Goal: Find specific page/section: Find specific page/section

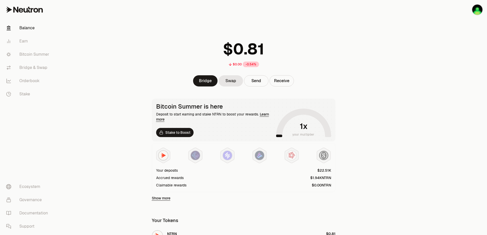
click at [213, 207] on div "$0.00 -0.54% Bridge Swap Send Receive Bitcoin Summer is here Deposit to start e…" at bounding box center [244, 155] width 196 height 310
click at [215, 214] on div "$0.00 -0.54% Bridge Swap Send Receive Bitcoin Summer is here Deposit to start e…" at bounding box center [244, 155] width 196 height 310
click at [219, 213] on div "$0.00 -0.54% Bridge Swap Send Receive Bitcoin Summer is here Deposit to start e…" at bounding box center [244, 155] width 196 height 310
click at [220, 212] on div "$0.00 -0.54% Bridge Swap Send Receive Bitcoin Summer is here Deposit to start e…" at bounding box center [244, 155] width 196 height 310
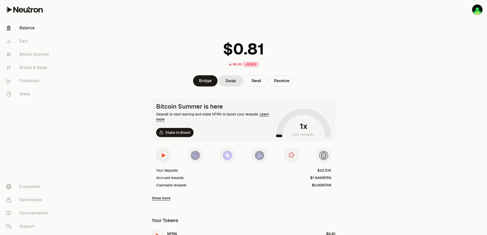
click at [220, 212] on div "$0.00 -0.54% Bridge Swap Send Receive Bitcoin Summer is here Deposit to start e…" at bounding box center [244, 155] width 196 height 310
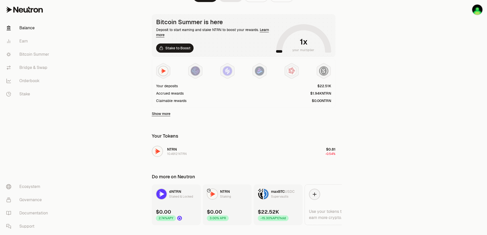
scroll to position [95, 0]
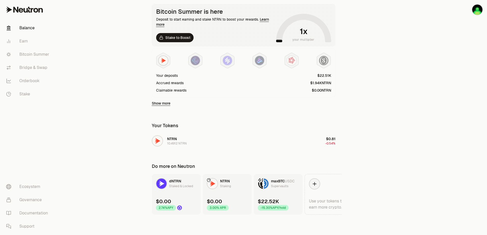
click at [205, 220] on section "$0.00 -0.54% Bridge Swap Send Receive Bitcoin Summer is here Deposit to start e…" at bounding box center [244, 70] width 196 height 331
drag, startPoint x: 203, startPoint y: 220, endPoint x: 149, endPoint y: 231, distance: 55.4
click at [203, 220] on section "$0.00 -0.54% Bridge Swap Send Receive Bitcoin Summer is here Deposit to start e…" at bounding box center [244, 70] width 196 height 331
click at [91, 135] on main "$0.00 -0.54% Bridge Swap Send Receive Bitcoin Summer is here Deposit to start e…" at bounding box center [272, 70] width 430 height 331
click at [35, 54] on link "Bitcoin Summer" at bounding box center [28, 54] width 53 height 13
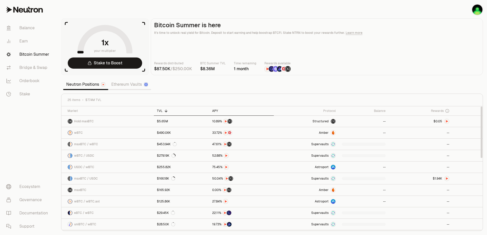
click at [214, 110] on div "APY" at bounding box center [241, 111] width 59 height 4
